Goal: Find specific page/section: Find specific page/section

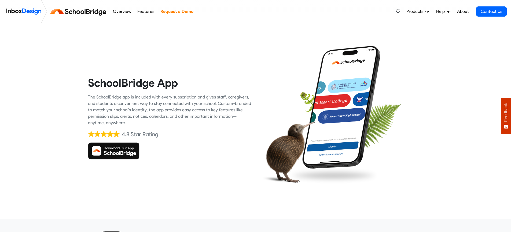
click at [111, 152] on img at bounding box center [113, 151] width 51 height 17
click at [112, 151] on img at bounding box center [113, 151] width 51 height 17
